Goal: Task Accomplishment & Management: Use online tool/utility

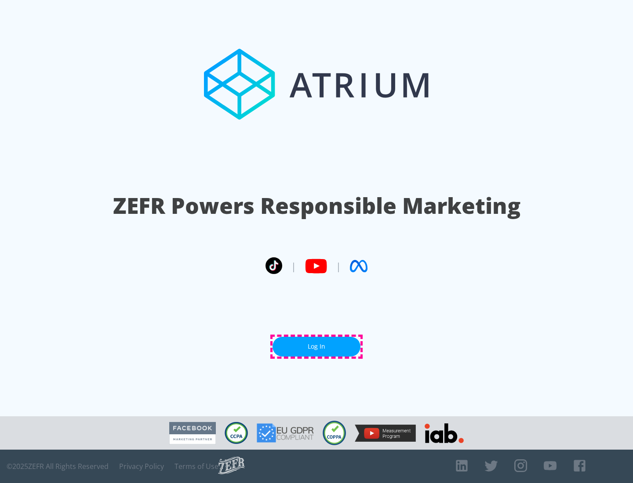
click at [316, 347] on link "Log In" at bounding box center [316, 347] width 88 height 20
